Goal: Task Accomplishment & Management: Manage account settings

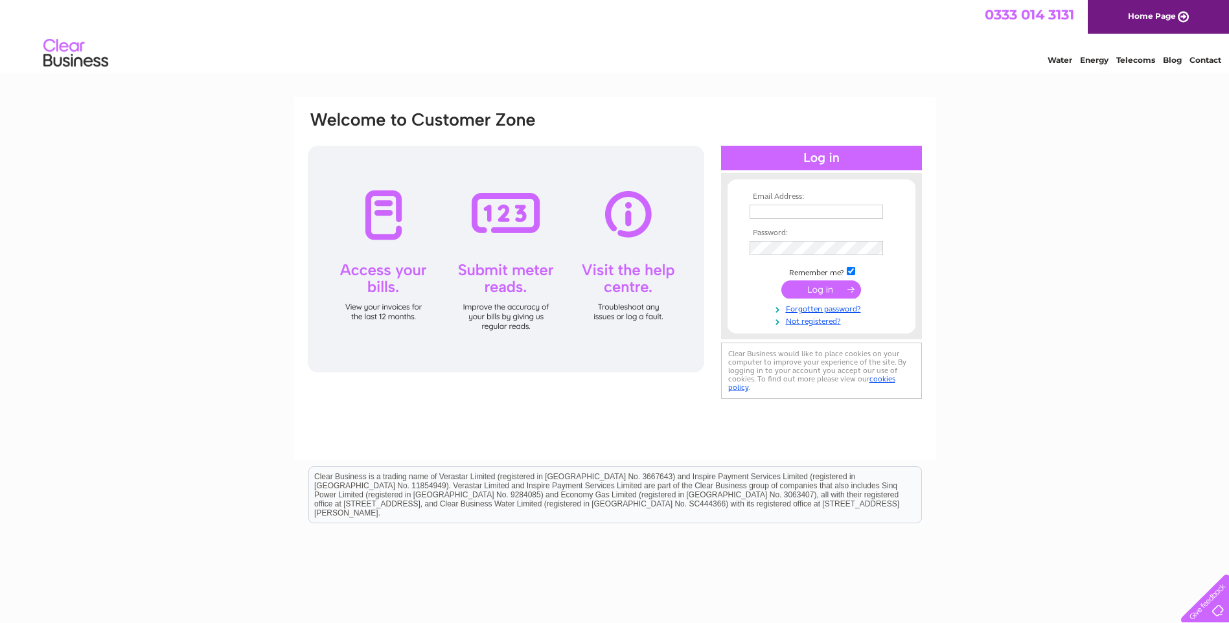
click at [821, 210] on input "text" at bounding box center [816, 212] width 133 height 14
type input "sales@weldac.co.uk"
click at [781, 282] on input "submit" at bounding box center [821, 291] width 80 height 18
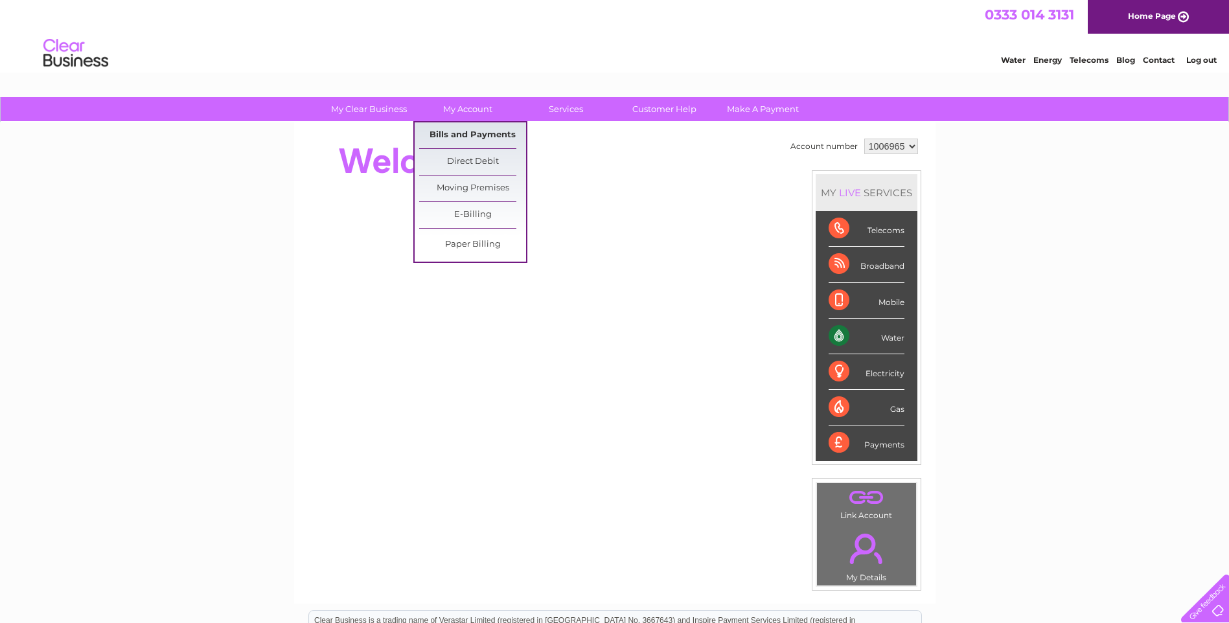
click at [452, 132] on link "Bills and Payments" at bounding box center [472, 135] width 107 height 26
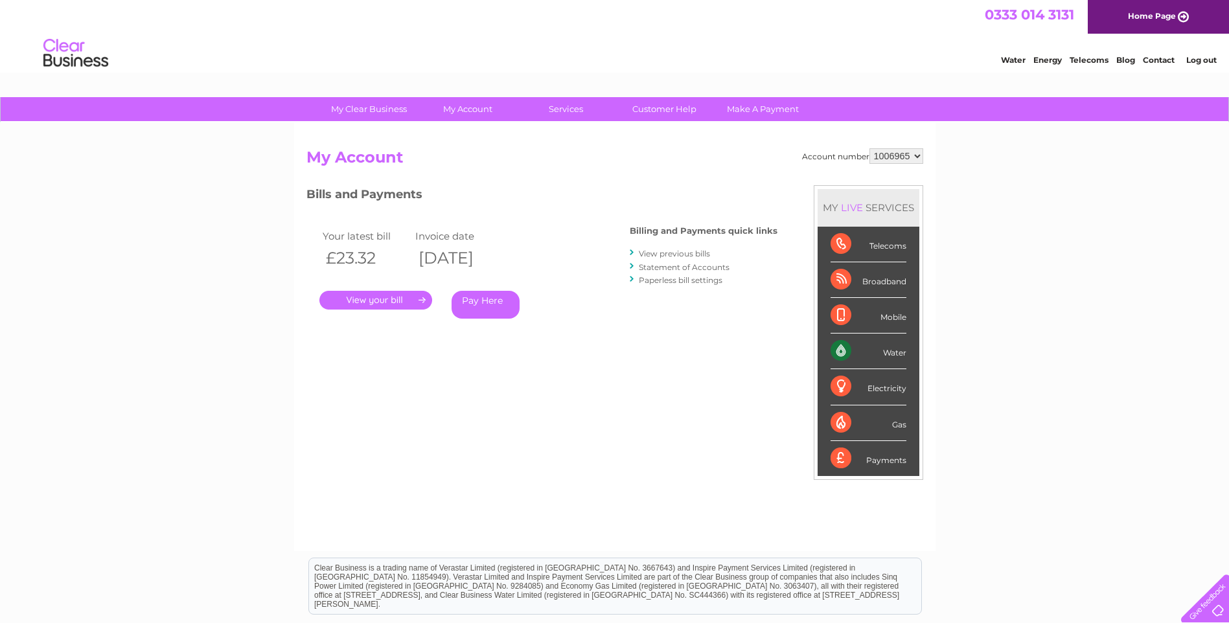
click at [386, 298] on link "." at bounding box center [375, 300] width 113 height 19
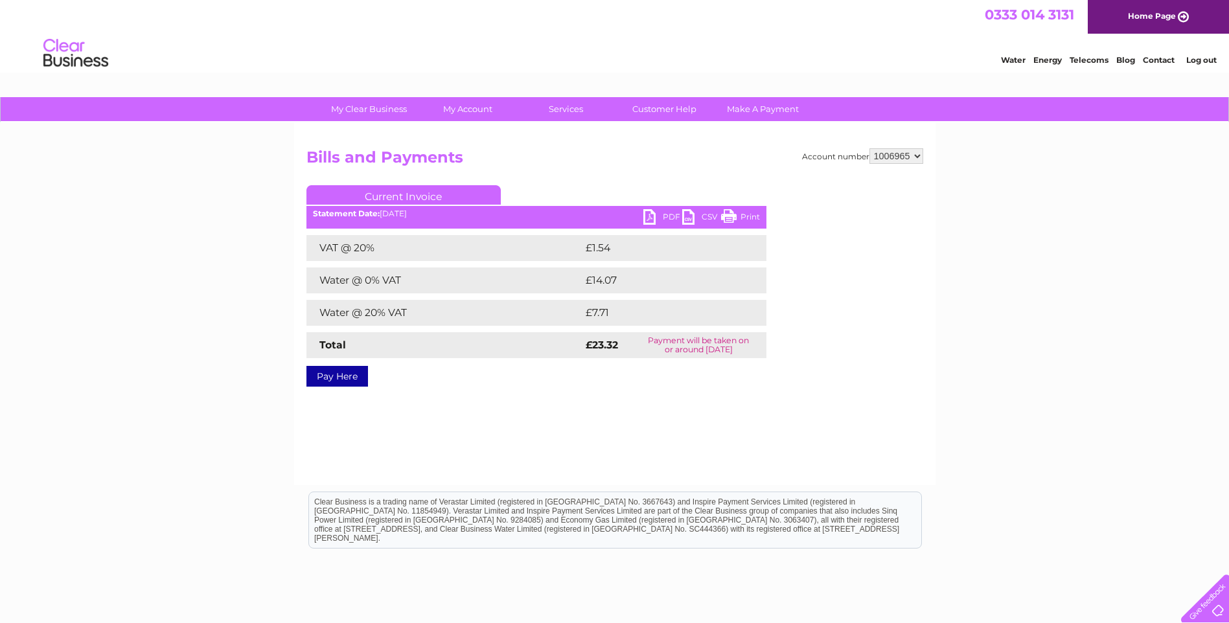
click at [645, 218] on link "PDF" at bounding box center [662, 218] width 39 height 19
click at [1195, 59] on link "Log out" at bounding box center [1201, 60] width 30 height 10
